Goal: Task Accomplishment & Management: Use online tool/utility

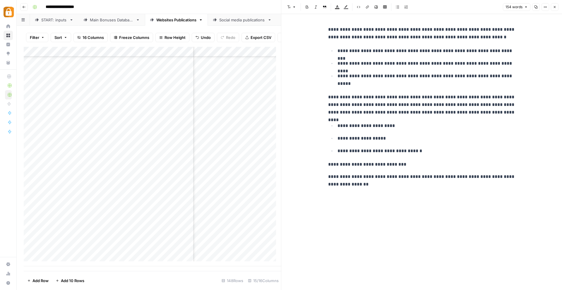
scroll to position [1277, 220]
click at [267, 8] on div "**********" at bounding box center [293, 6] width 526 height 9
click at [557, 9] on button "Close" at bounding box center [555, 7] width 8 height 8
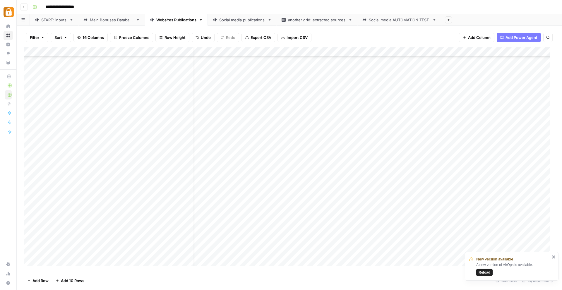
scroll to position [1272, 0]
click at [53, 18] on div "START: inputs" at bounding box center [54, 20] width 26 height 6
click at [104, 253] on div "Add Column" at bounding box center [289, 159] width 531 height 224
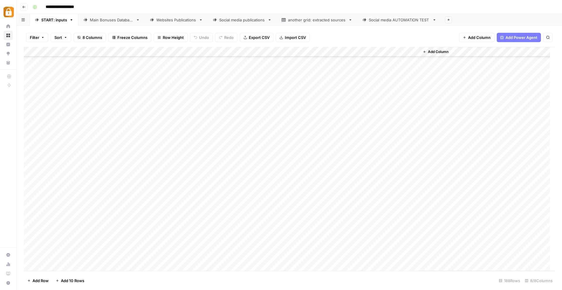
click at [104, 253] on div "Add Column" at bounding box center [289, 159] width 531 height 224
click at [124, 278] on button "Katerina" at bounding box center [116, 279] width 20 height 7
click at [146, 257] on div "Add Column" at bounding box center [289, 159] width 531 height 224
type textarea "*"
click at [226, 277] on footer "Add Row Add 10 Rows 188 Rows 8/8 Columns" at bounding box center [289, 280] width 531 height 19
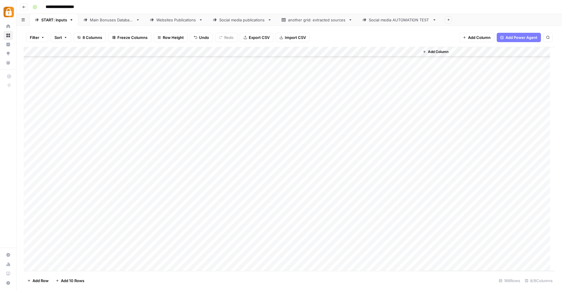
click at [159, 257] on div "Add Column" at bounding box center [289, 159] width 531 height 224
click at [159, 257] on textarea "*" at bounding box center [173, 257] width 94 height 8
click at [172, 260] on textarea "*********" at bounding box center [173, 257] width 94 height 8
type textarea "**********"
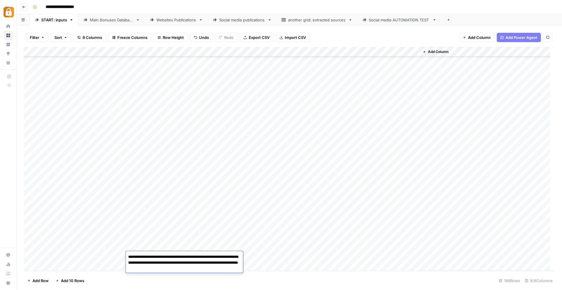
click at [252, 249] on div "Add Column" at bounding box center [289, 159] width 531 height 224
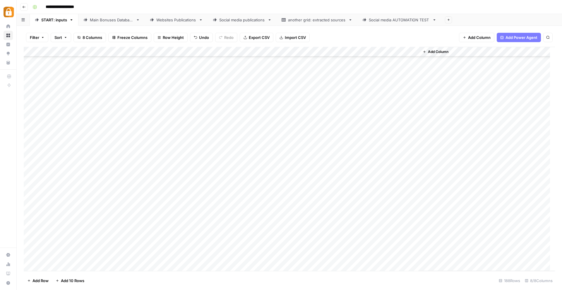
click at [245, 256] on div "Add Column" at bounding box center [289, 159] width 531 height 224
type input "te"
click at [258, 276] on div "te Select option Telegram e-mail Google Sheet Official Site Tracker Brand Info …" at bounding box center [267, 289] width 66 height 71
click at [258, 278] on button "Telegram" at bounding box center [255, 281] width 22 height 7
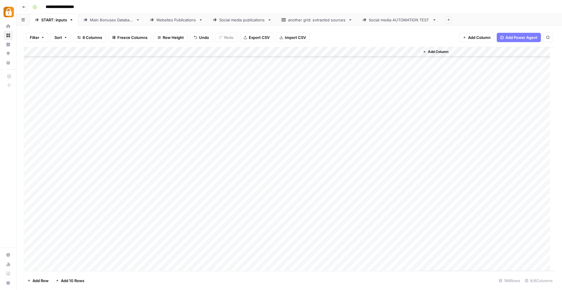
click at [334, 258] on div "Add Column" at bounding box center [289, 159] width 531 height 224
type textarea "**********"
click at [299, 204] on div "Add Column" at bounding box center [289, 159] width 531 height 224
click at [386, 259] on div "Add Column" at bounding box center [289, 159] width 531 height 224
